Goal: Book appointment/travel/reservation

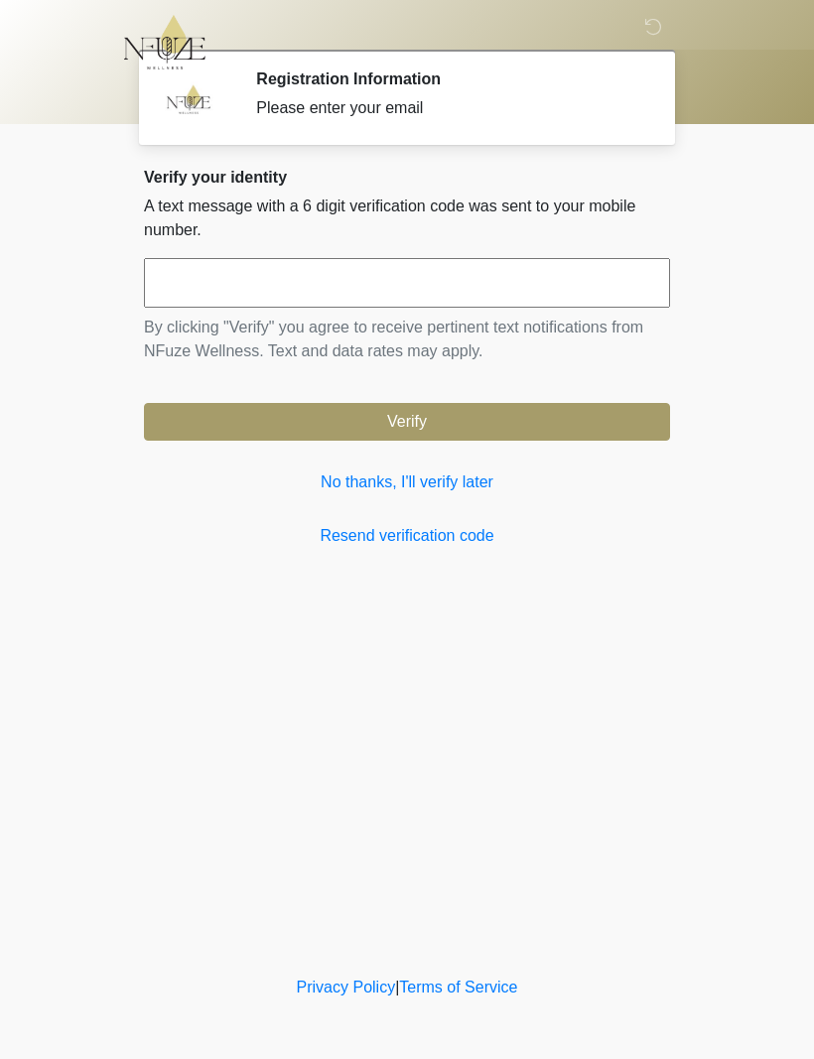
click at [487, 292] on input "text" at bounding box center [407, 283] width 526 height 50
type input "******"
click at [472, 433] on button "Verify" at bounding box center [407, 422] width 526 height 38
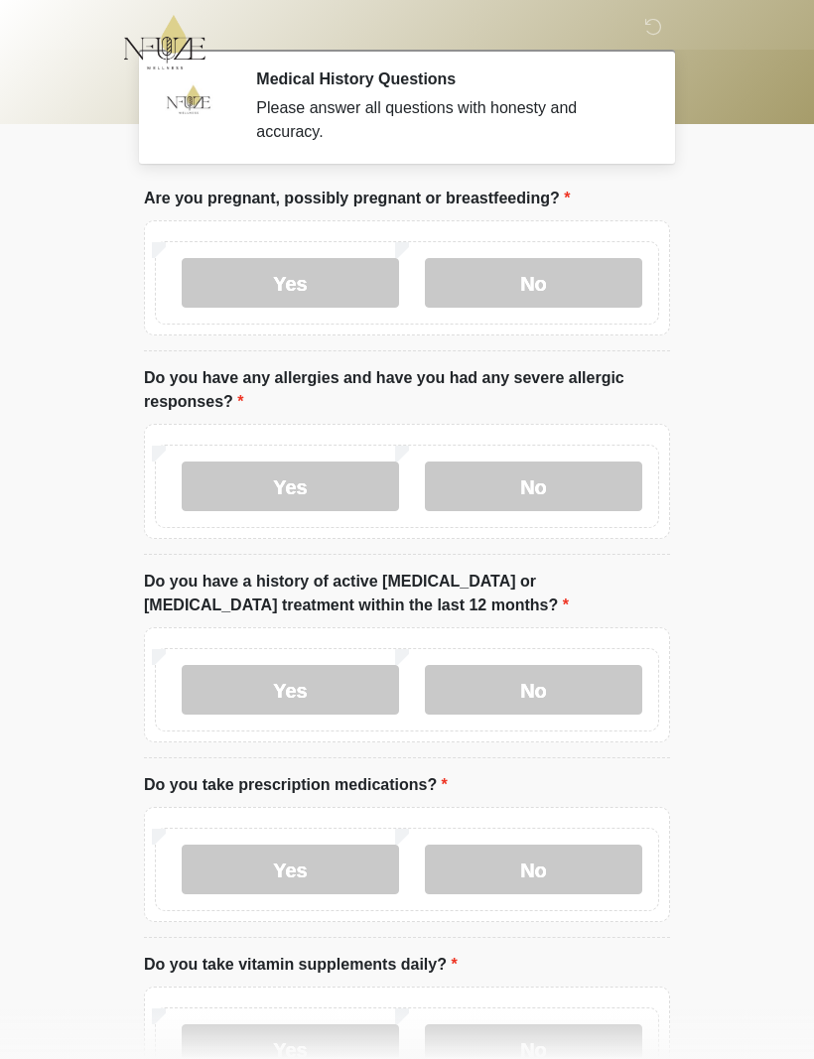
click at [552, 294] on label "No" at bounding box center [533, 283] width 217 height 50
click at [554, 499] on label "No" at bounding box center [533, 487] width 217 height 50
click at [567, 698] on label "No" at bounding box center [533, 690] width 217 height 50
click at [299, 869] on label "Yes" at bounding box center [290, 870] width 217 height 50
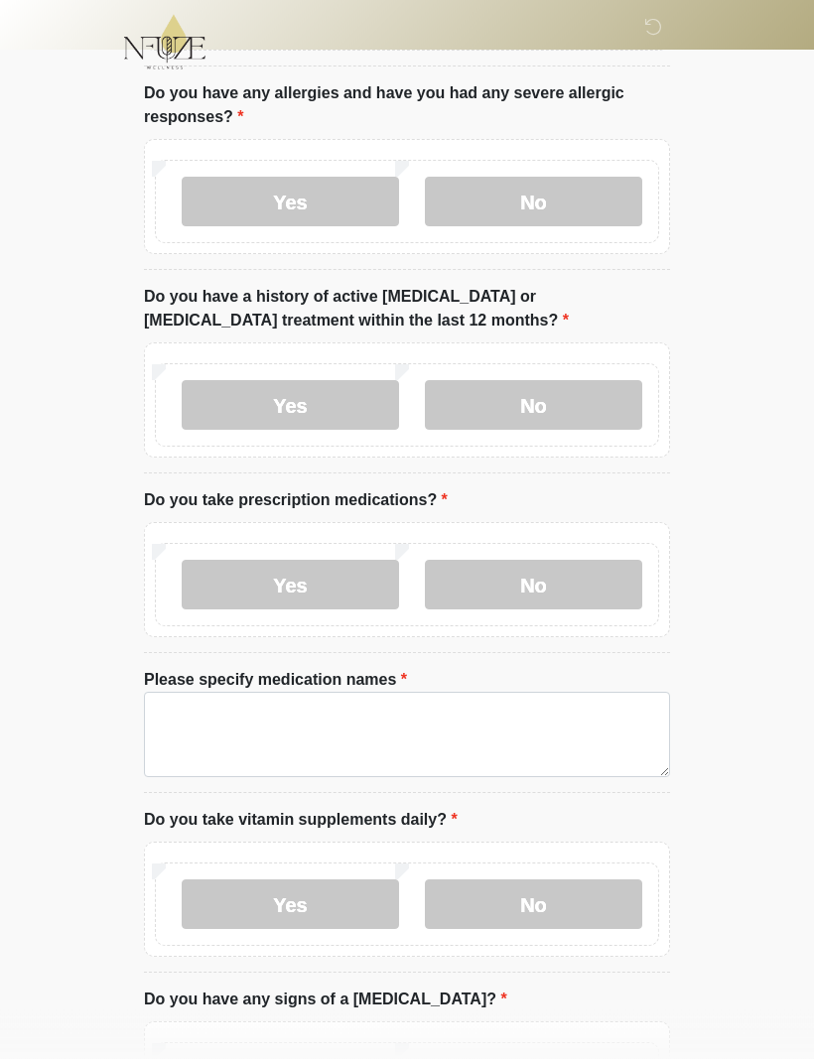
scroll to position [282, 0]
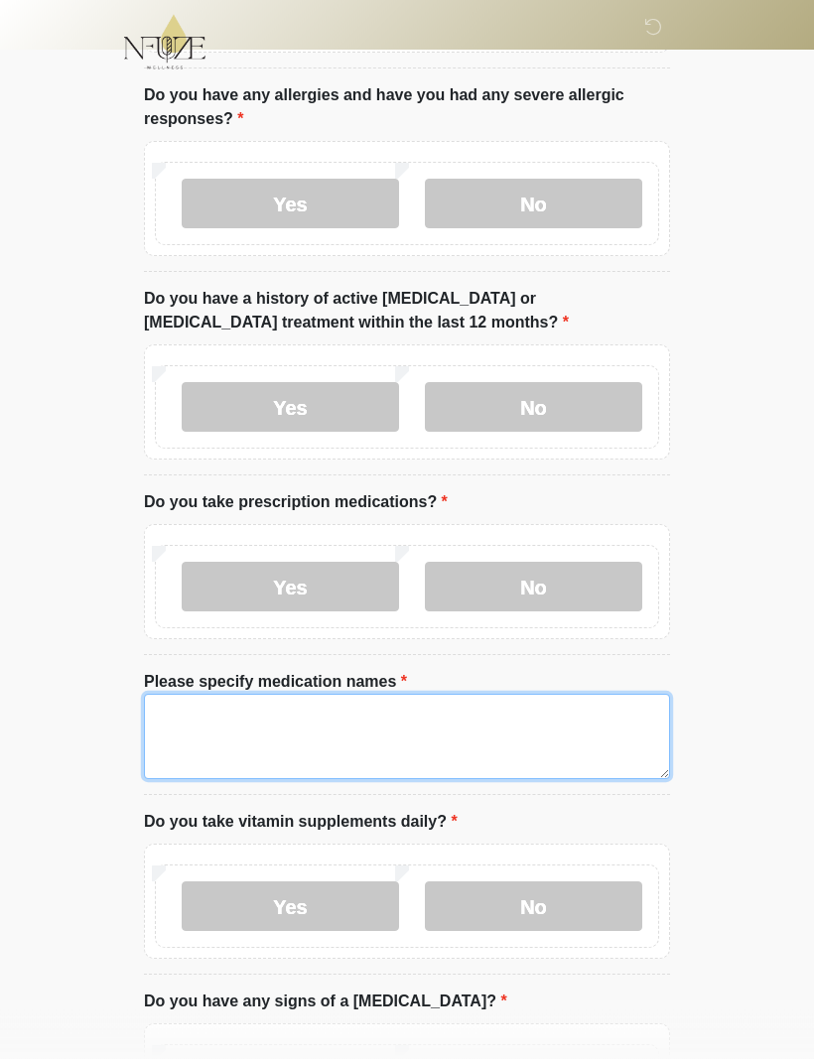
click at [467, 722] on textarea "Please specify medication names" at bounding box center [407, 737] width 526 height 85
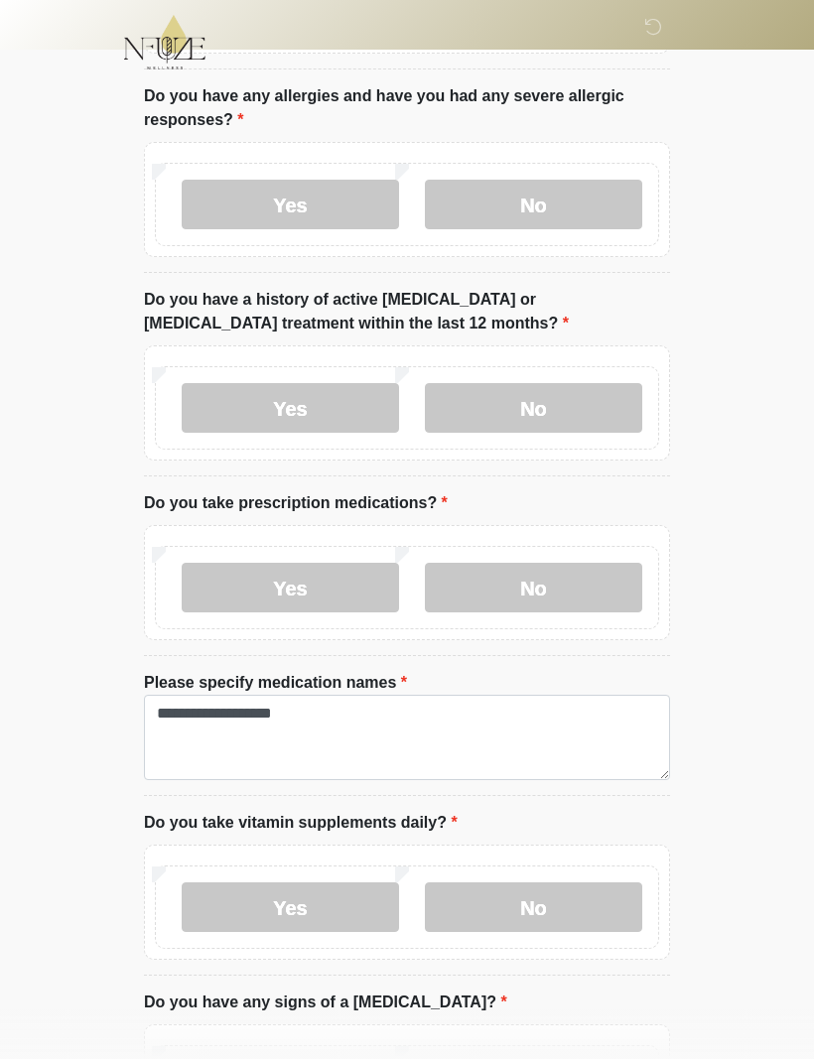
scroll to position [283, 0]
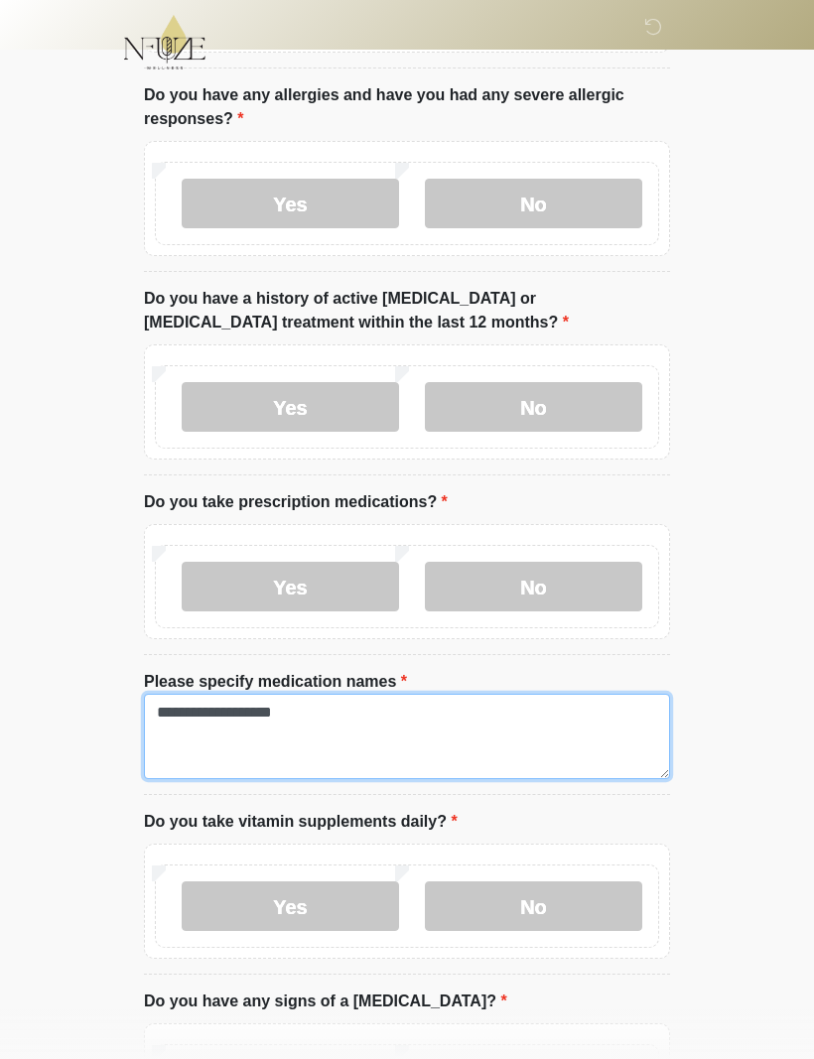
type textarea "**********"
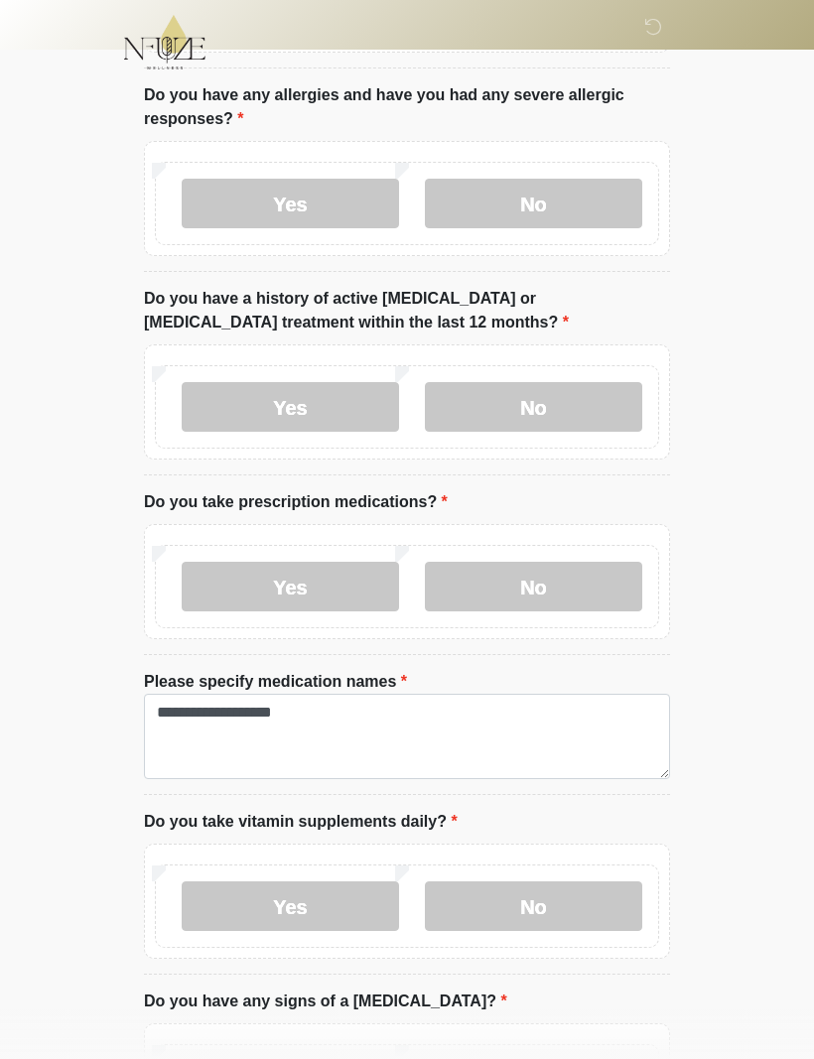
click at [552, 900] on label "No" at bounding box center [533, 907] width 217 height 50
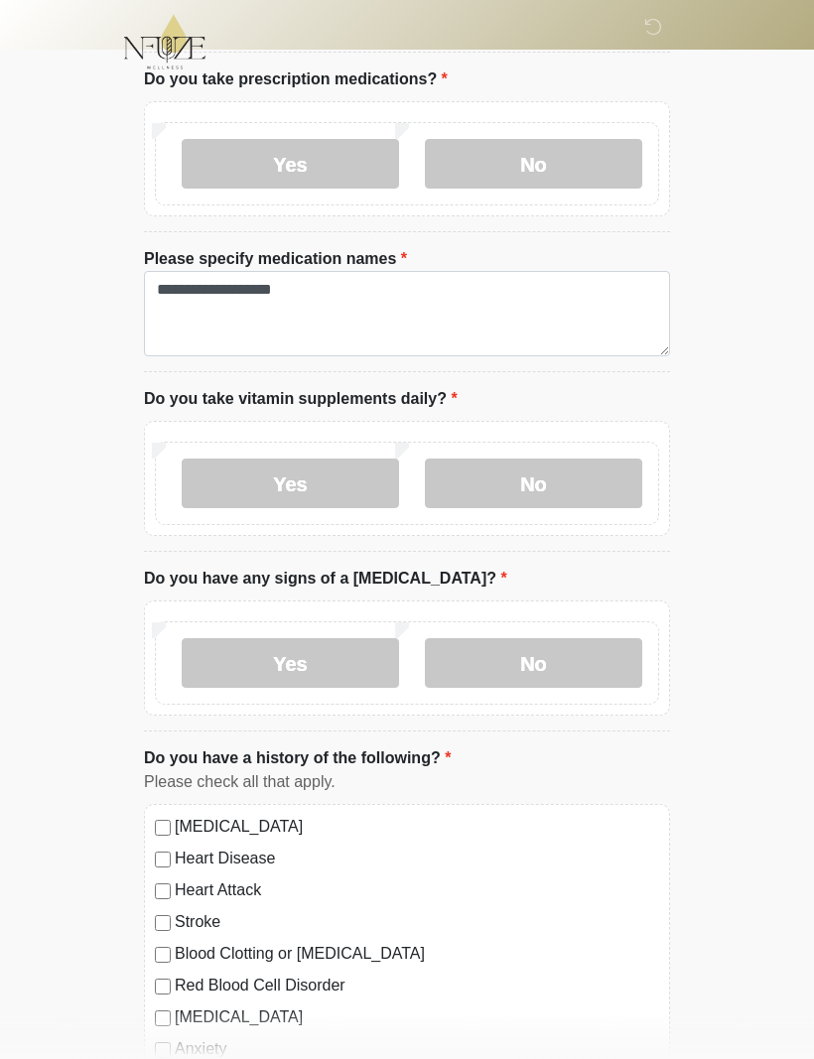
scroll to position [706, 0]
click at [588, 648] on label "No" at bounding box center [533, 663] width 217 height 50
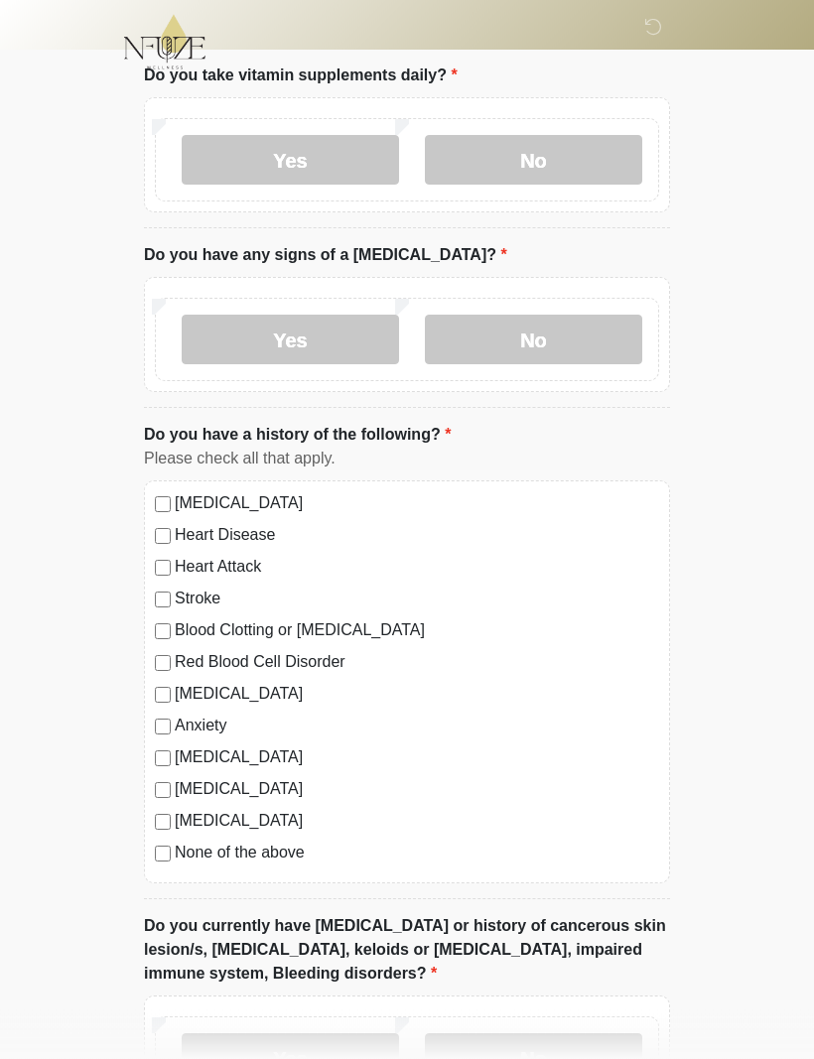
scroll to position [1030, 0]
click at [209, 729] on label "Anxiety" at bounding box center [417, 726] width 485 height 24
click at [225, 691] on label "[MEDICAL_DATA]" at bounding box center [417, 694] width 485 height 24
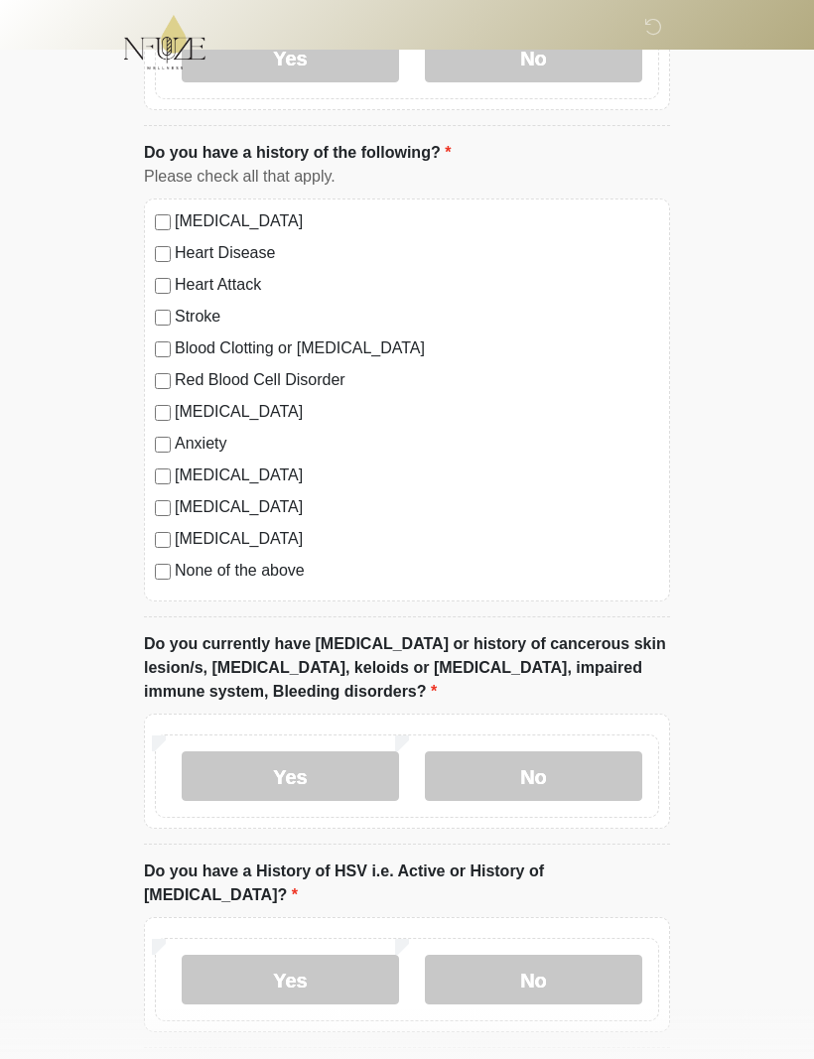
scroll to position [1311, 0]
click at [552, 777] on label "No" at bounding box center [533, 778] width 217 height 50
click at [556, 962] on label "No" at bounding box center [533, 981] width 217 height 50
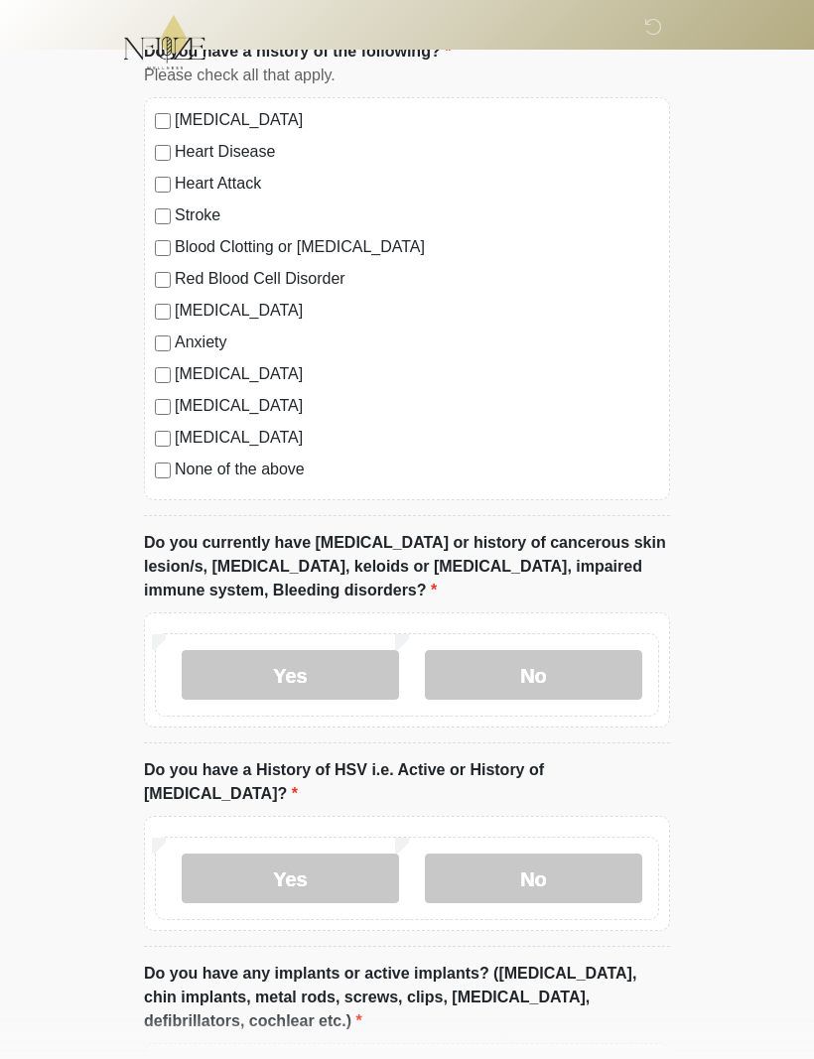
scroll to position [1772, 0]
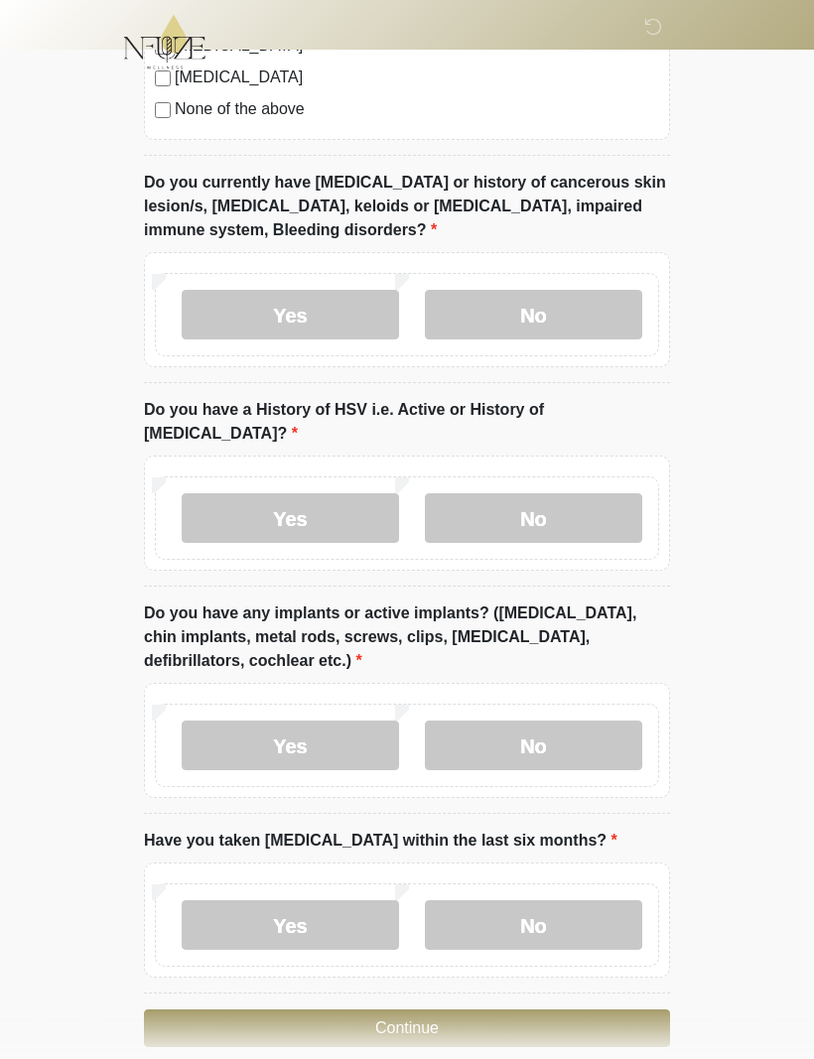
click at [557, 722] on label "No" at bounding box center [533, 747] width 217 height 50
click at [558, 902] on label "No" at bounding box center [533, 927] width 217 height 50
click at [435, 1016] on button "Continue" at bounding box center [407, 1030] width 526 height 38
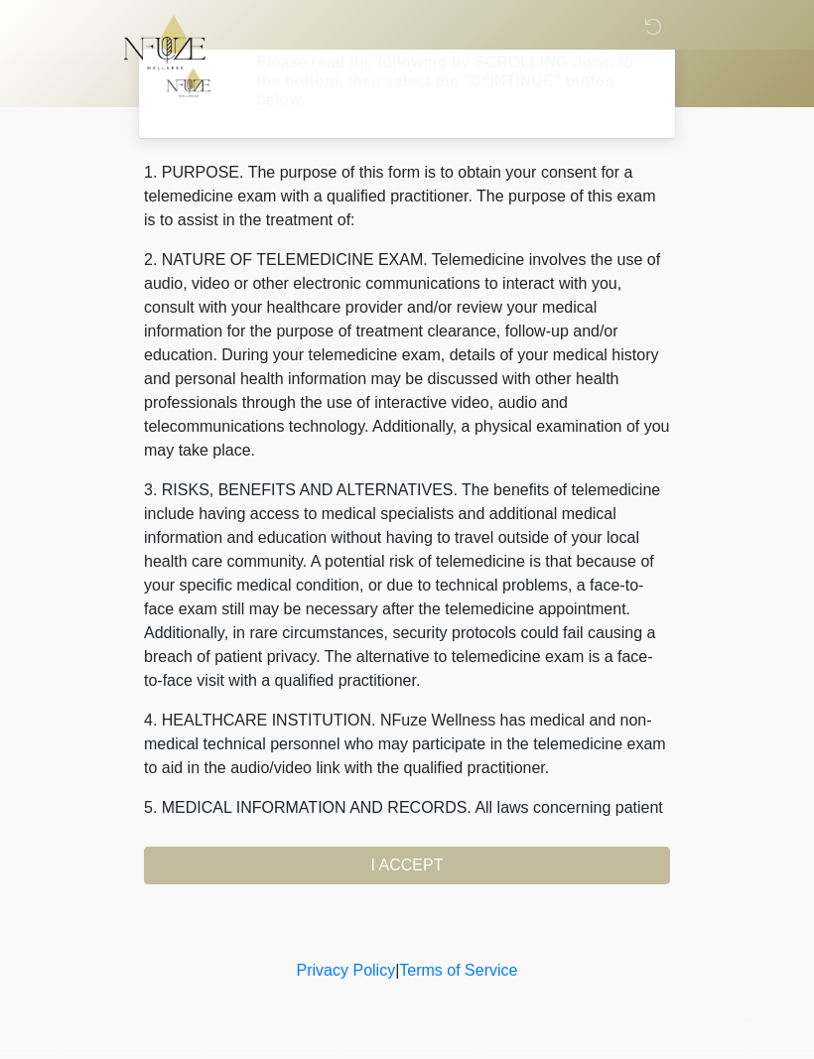
scroll to position [0, 0]
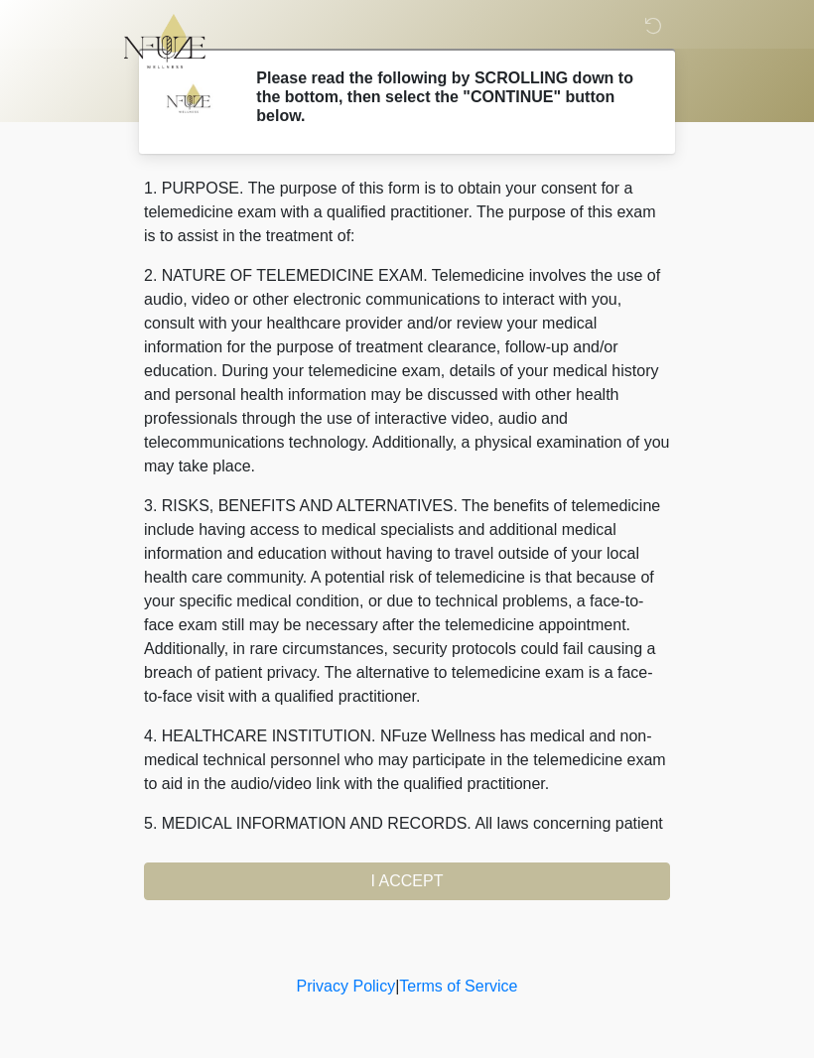
click at [466, 892] on div "1. PURPOSE. The purpose of this form is to obtain your consent for a telemedici…" at bounding box center [407, 540] width 526 height 724
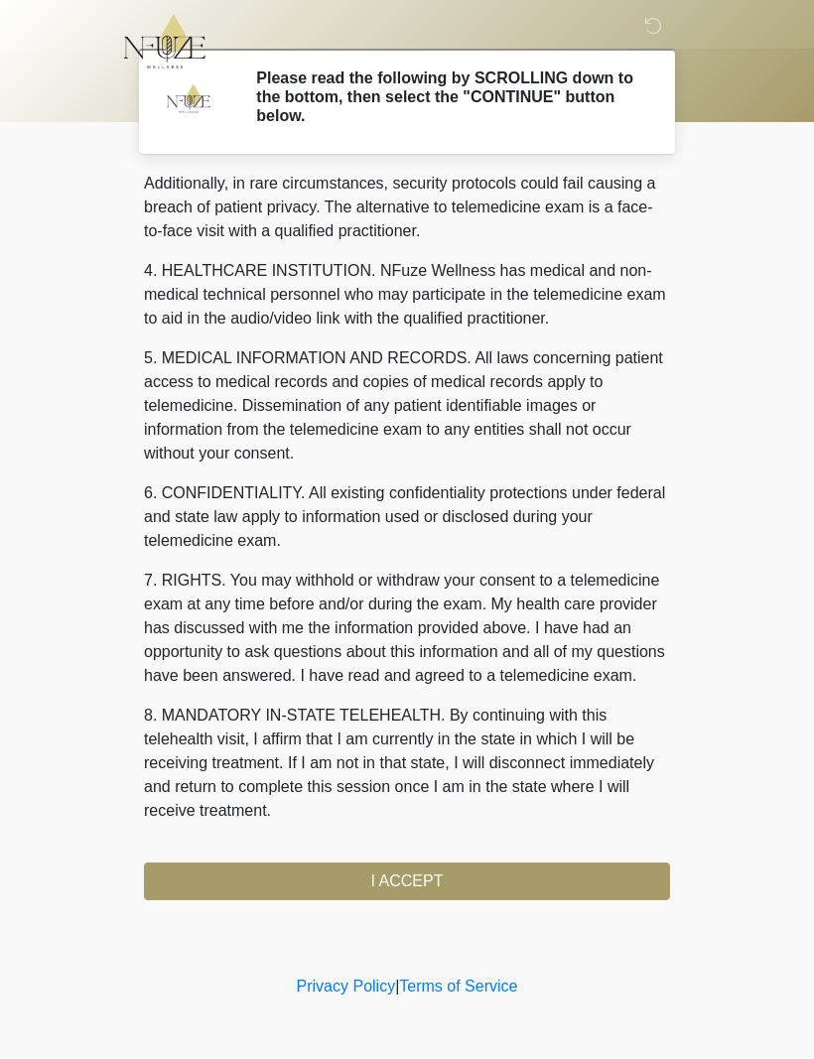
scroll to position [489, 0]
click at [415, 880] on button "I ACCEPT" at bounding box center [407, 883] width 526 height 38
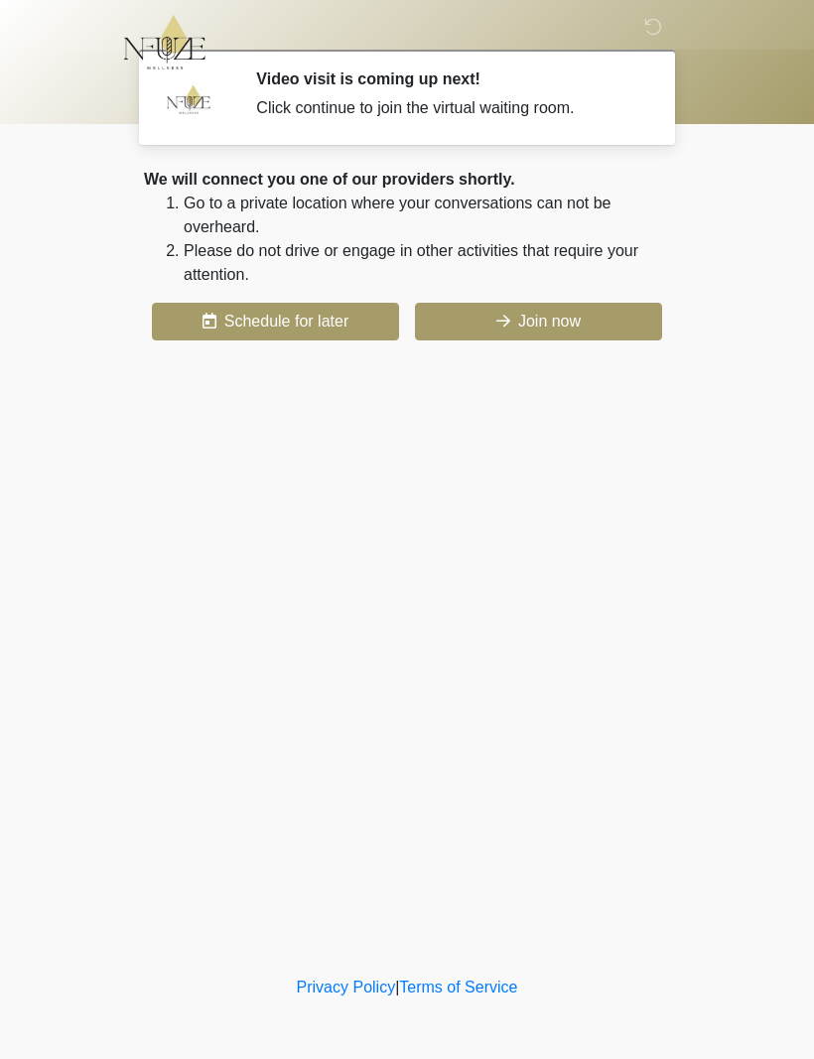
click at [326, 309] on button "Schedule for later" at bounding box center [275, 322] width 247 height 38
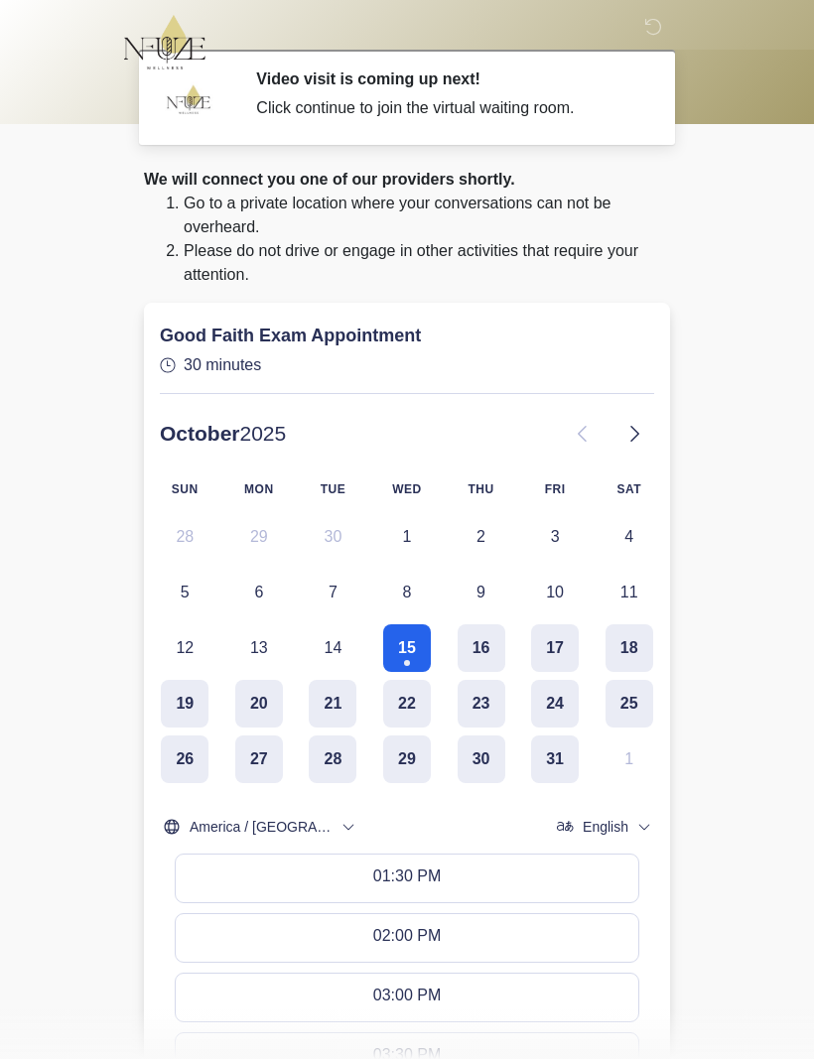
click at [418, 634] on button "15" at bounding box center [407, 649] width 48 height 48
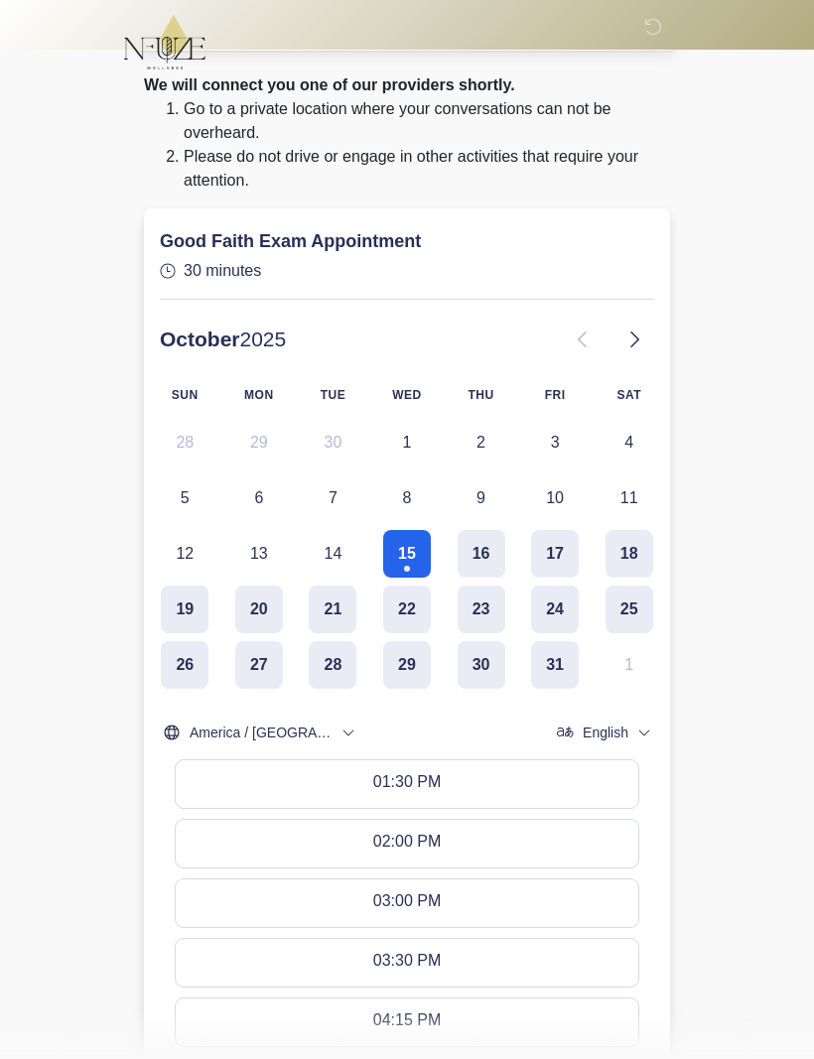
scroll to position [93, 0]
click at [490, 775] on button "01:30 PM" at bounding box center [407, 786] width 463 height 48
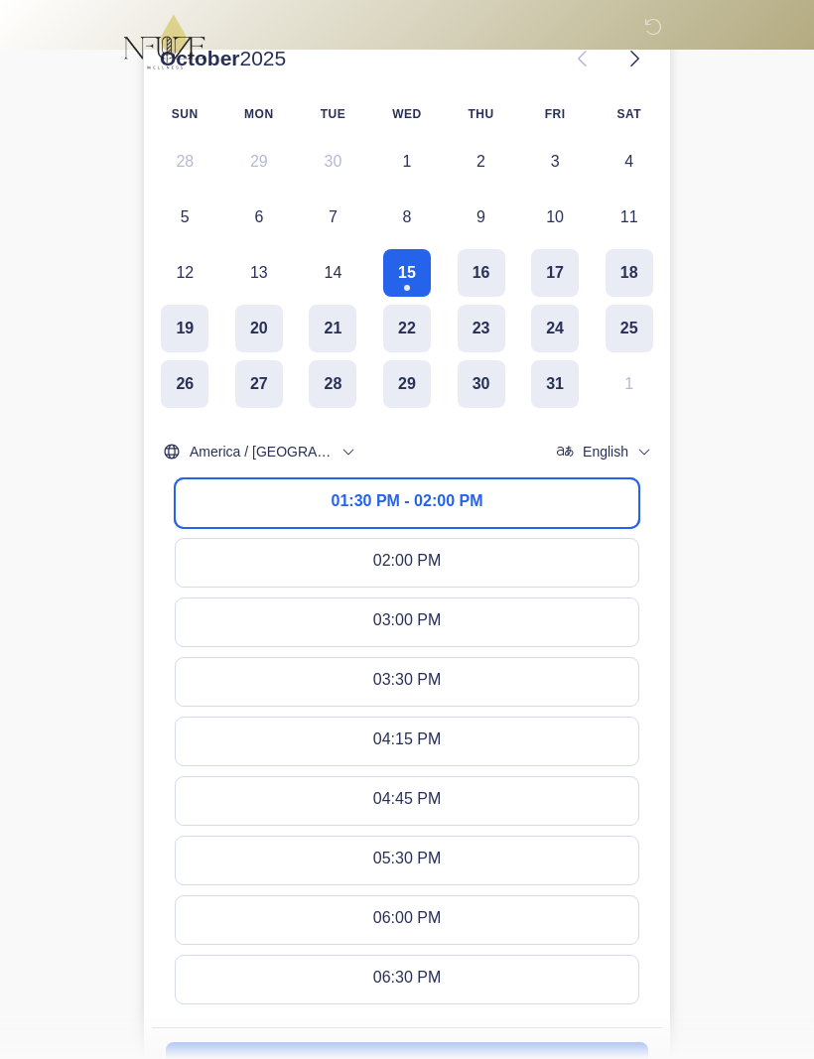
scroll to position [511, 0]
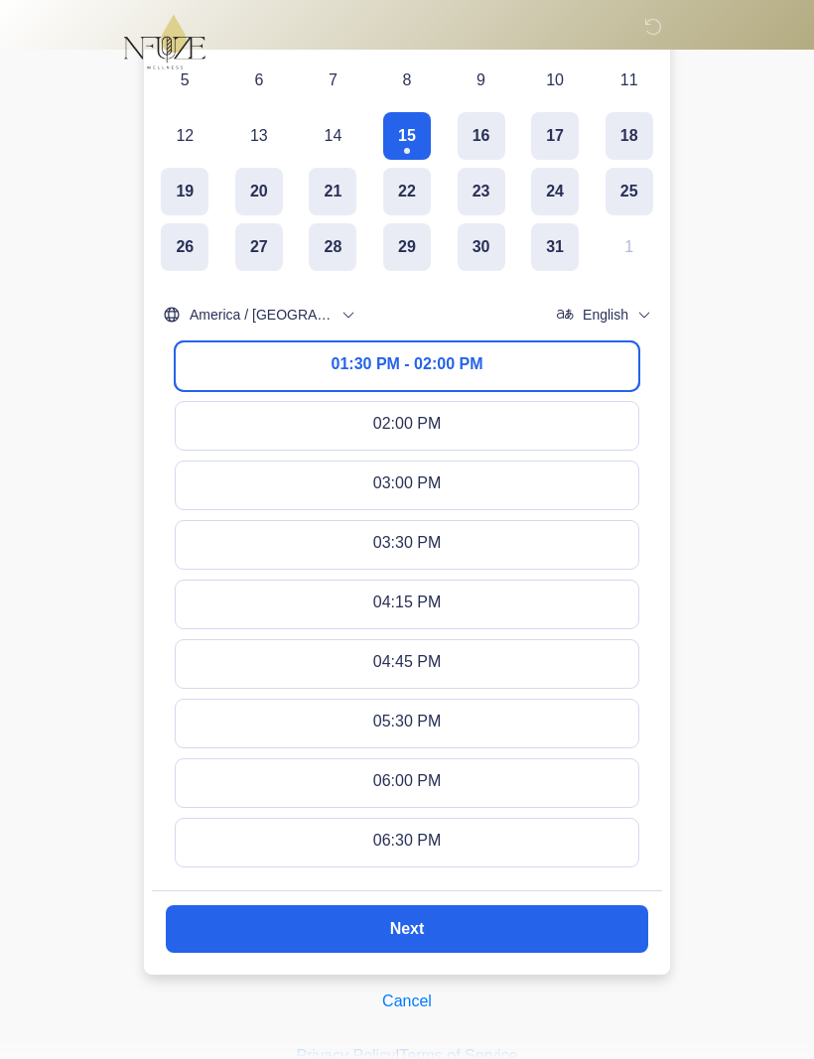
click at [0, 0] on slot "Next" at bounding box center [0, 0] width 0 height 0
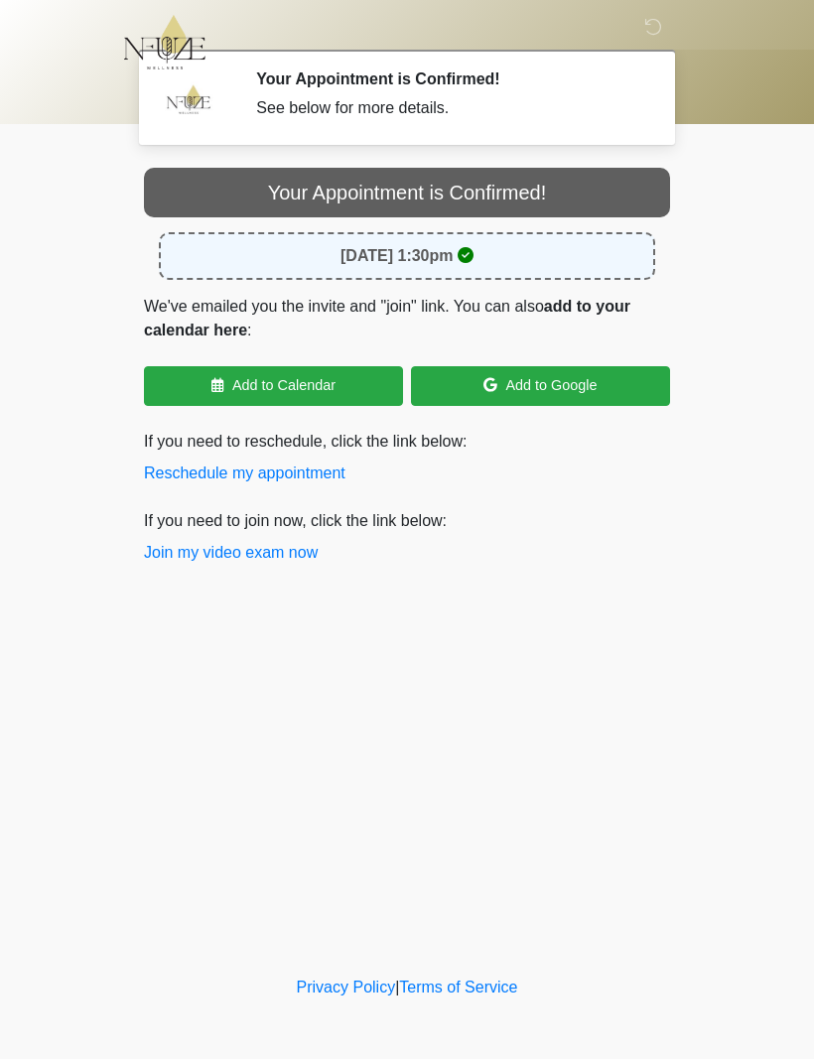
click at [253, 562] on button "Join my video exam now" at bounding box center [231, 553] width 174 height 24
